Goal: Find specific page/section

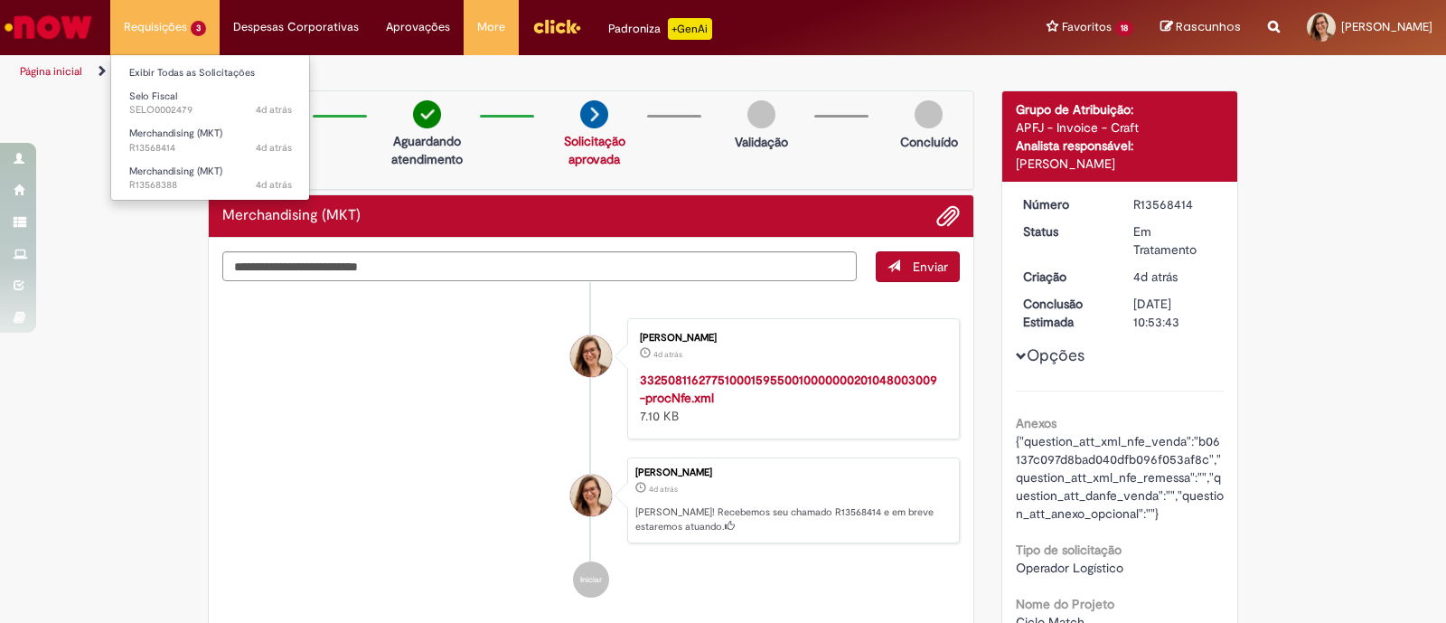
drag, startPoint x: 0, startPoint y: 0, endPoint x: 158, endPoint y: 24, distance: 160.1
click at [381, 409] on li "Mariana Monteiro Barduchi 4d atrás 4 dias atrás 3325081162775100015955001000000…" at bounding box center [591, 378] width 738 height 121
drag, startPoint x: 47, startPoint y: 38, endPoint x: 118, endPoint y: 0, distance: 80.9
click at [47, 38] on img "Ir para a Homepage" at bounding box center [48, 27] width 93 height 36
